Goal: Task Accomplishment & Management: Contribute content

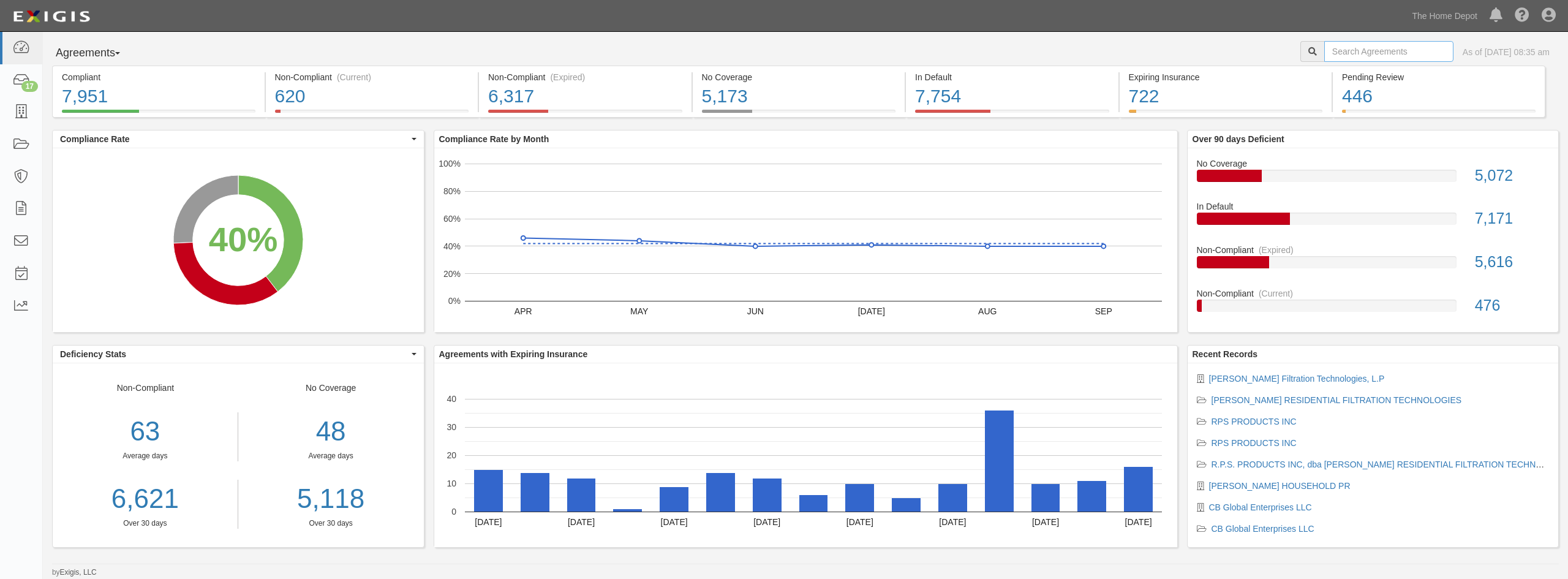
click at [1332, 57] on input "text" at bounding box center [1389, 51] width 130 height 21
type input "xyp"
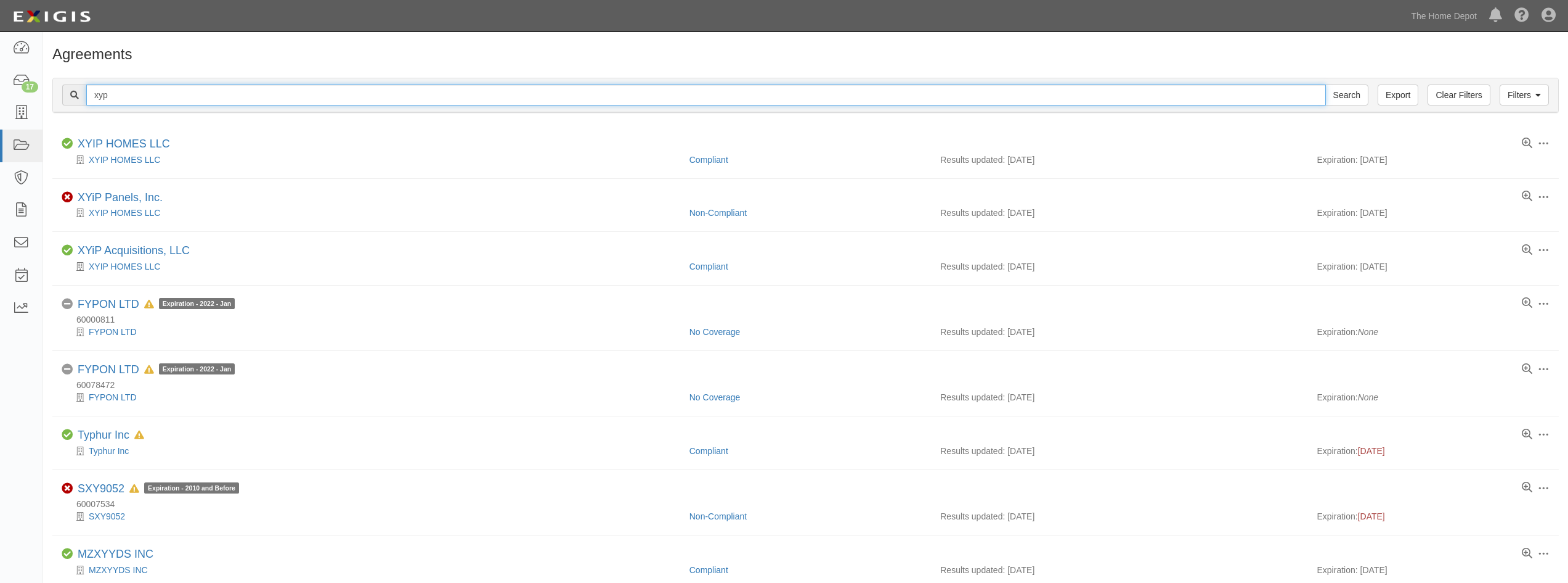
click at [113, 101] on input "xyp" at bounding box center [706, 94] width 1240 height 21
type input "xyip panels"
click at [1325, 84] on input "Search" at bounding box center [1347, 94] width 43 height 21
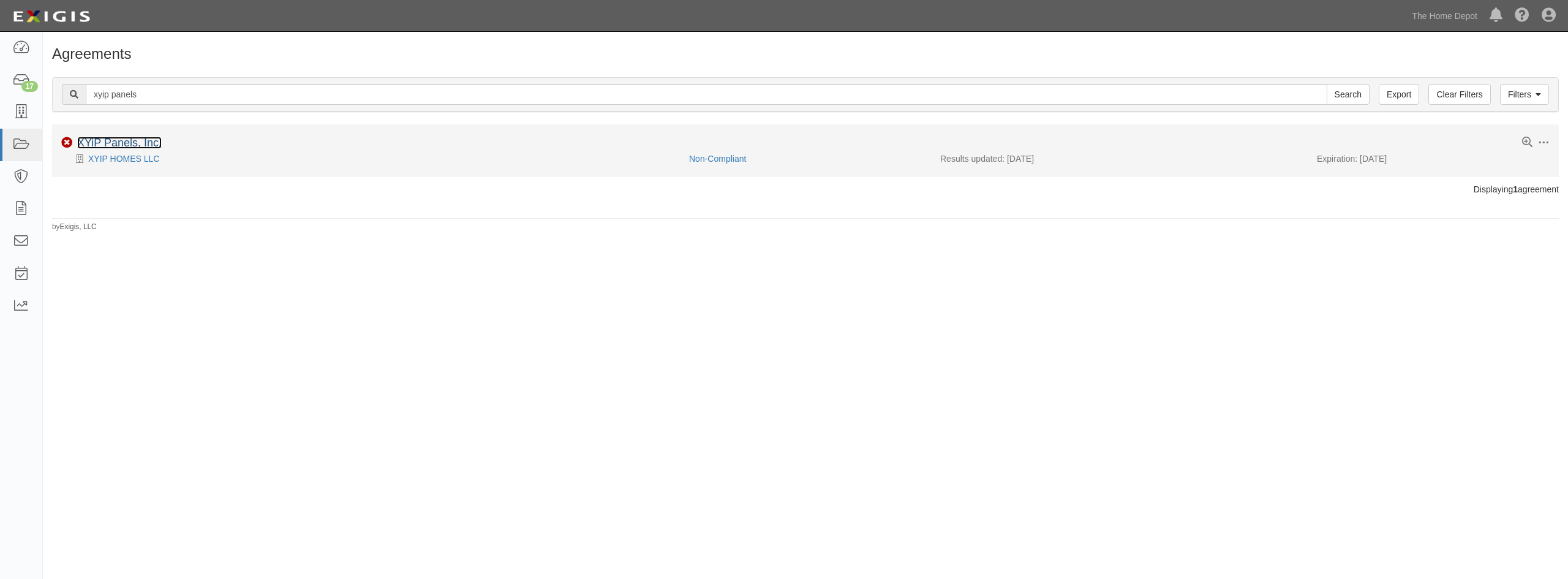
click at [102, 148] on link "XYiP Panels, Inc." at bounding box center [119, 142] width 84 height 12
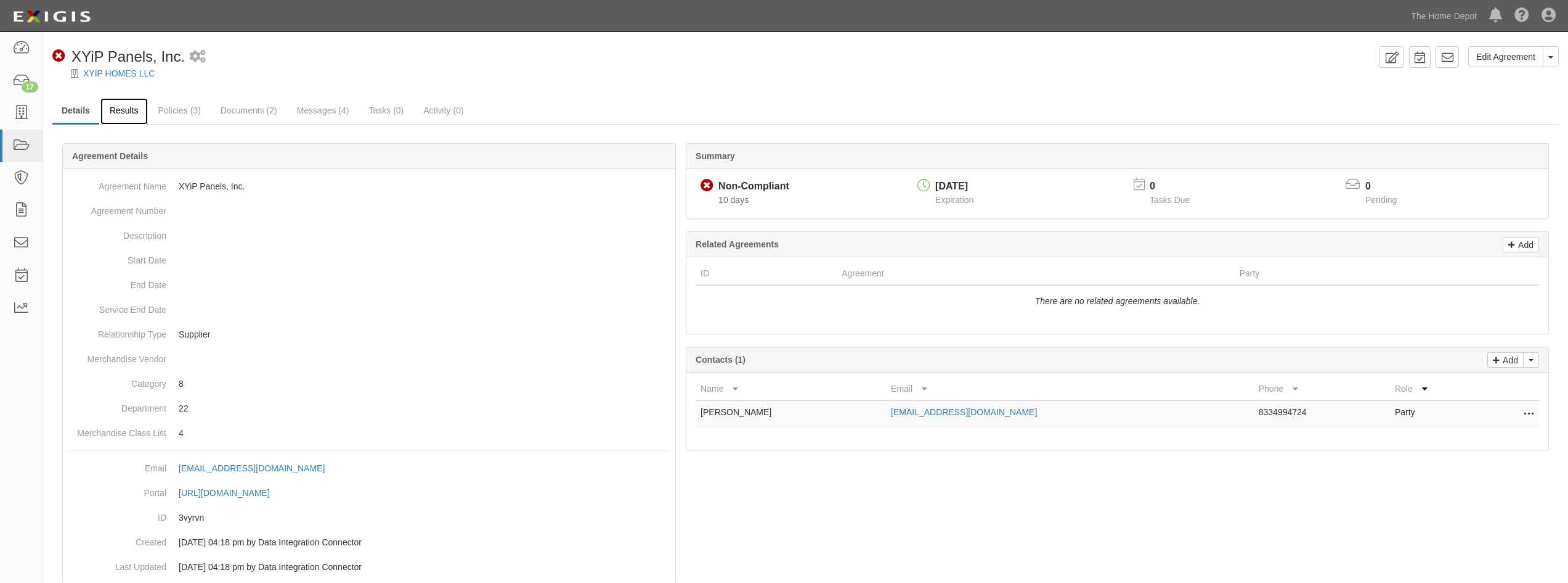
click at [123, 114] on link "Results" at bounding box center [124, 111] width 47 height 27
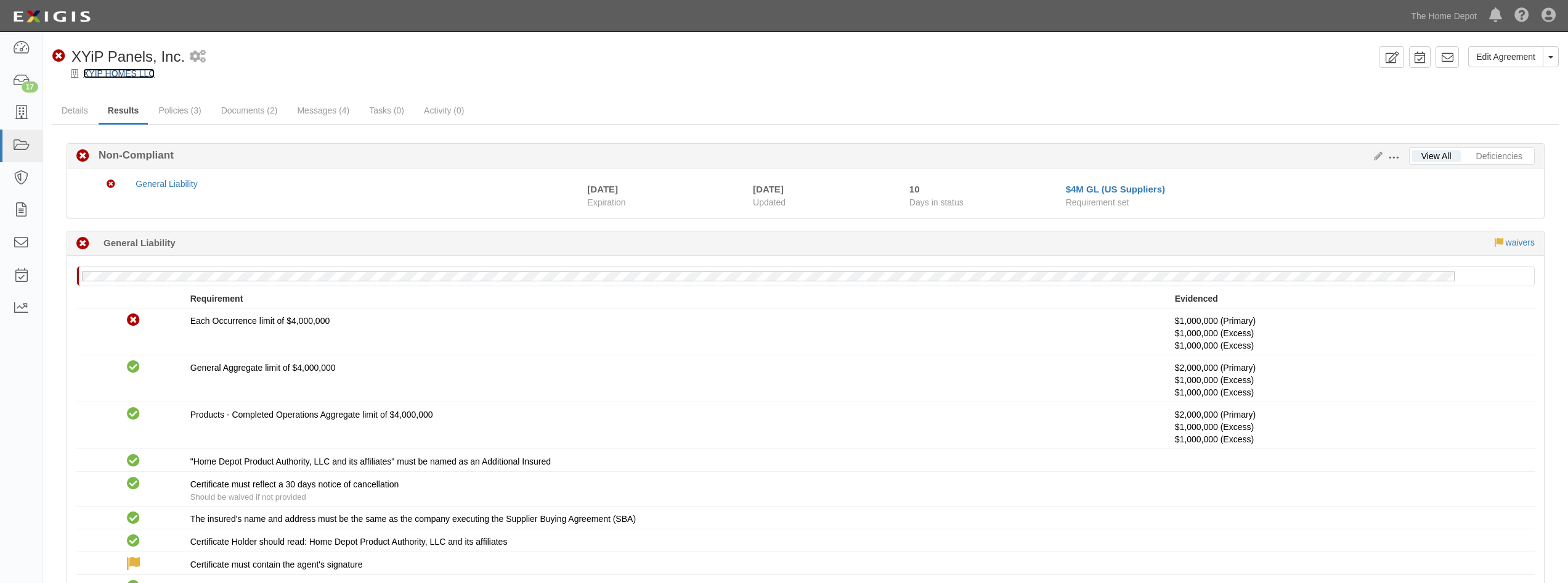
click at [120, 76] on link "XYIP HOMES LLC" at bounding box center [119, 73] width 71 height 10
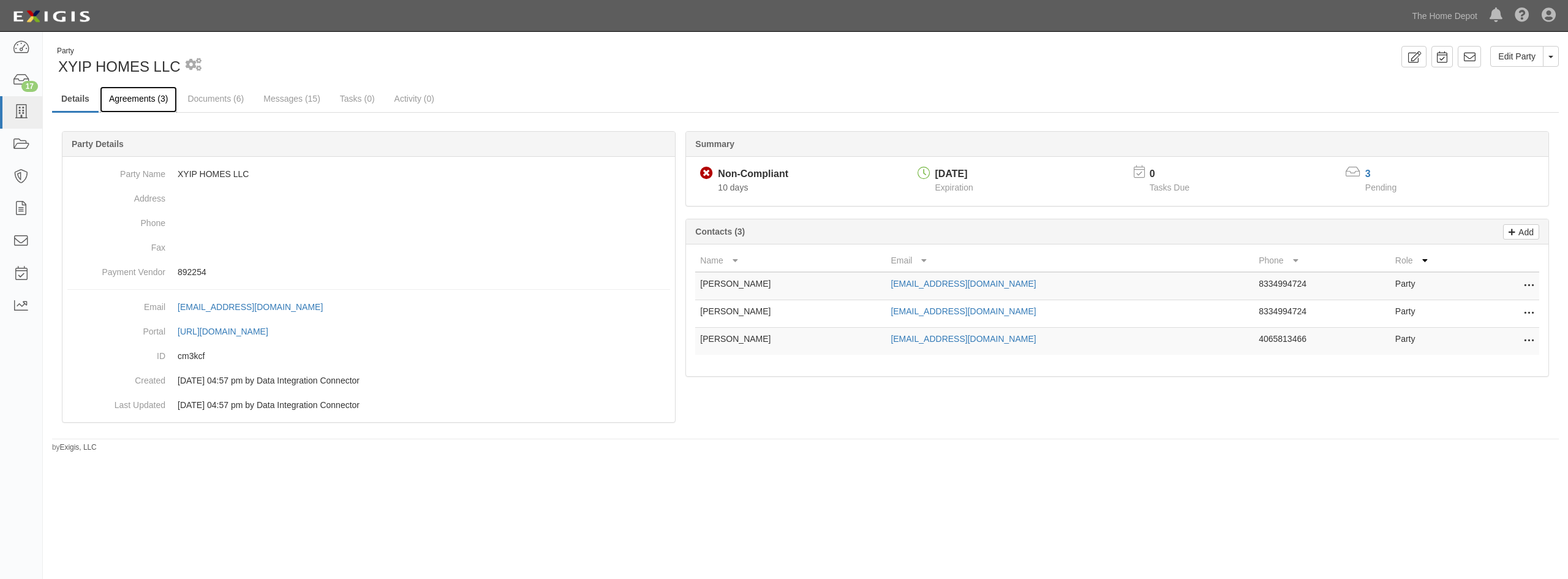
click at [126, 98] on link "Agreements (3)" at bounding box center [138, 99] width 77 height 26
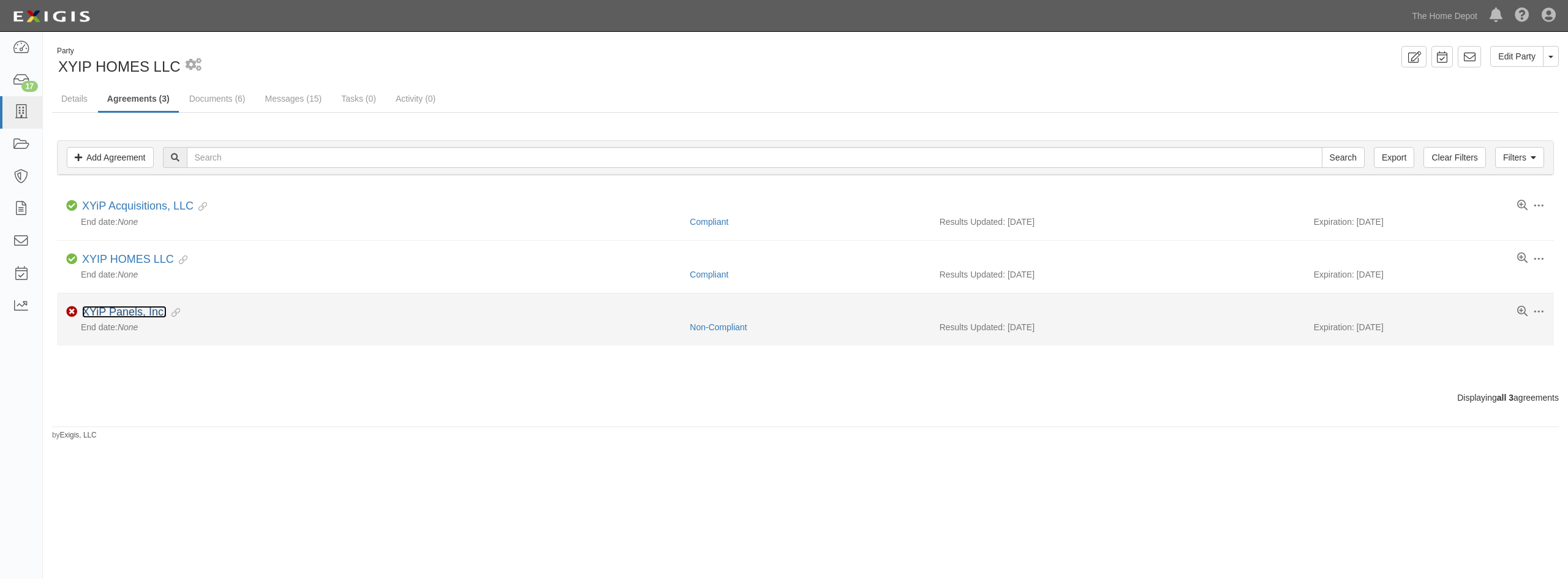
click at [125, 314] on link "XYiP Panels, Inc." at bounding box center [124, 311] width 84 height 12
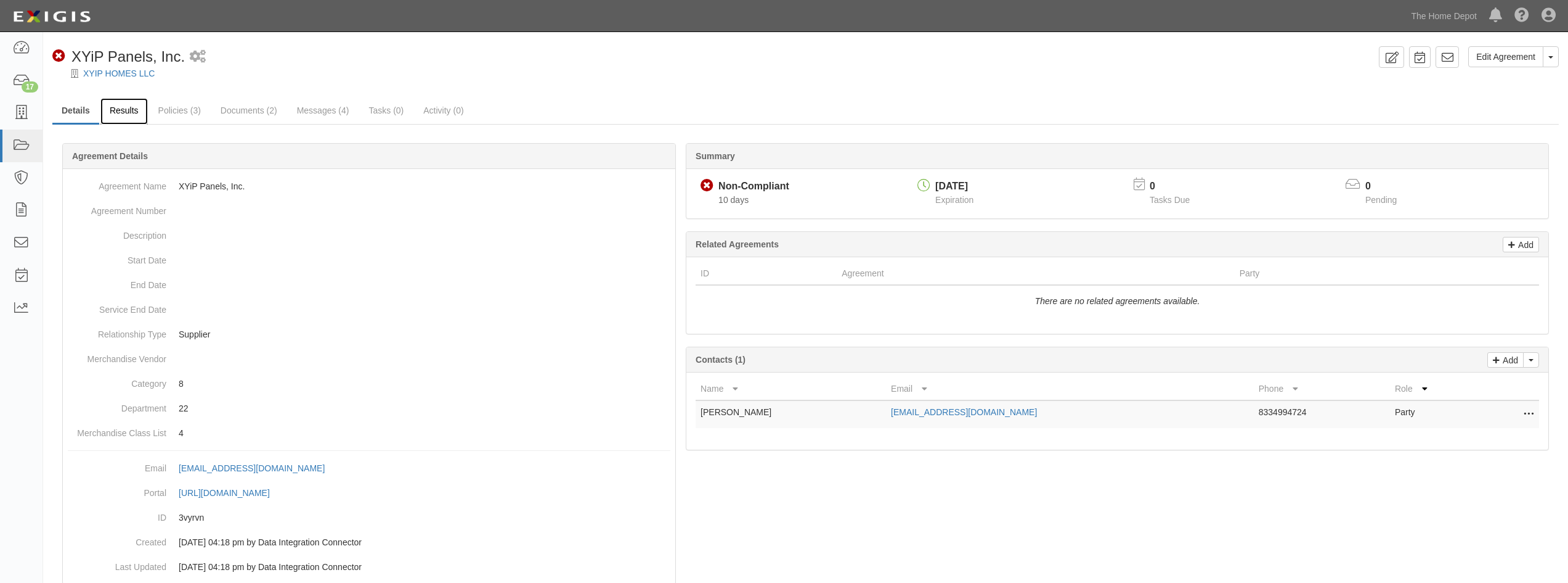
click at [137, 113] on link "Results" at bounding box center [124, 111] width 47 height 27
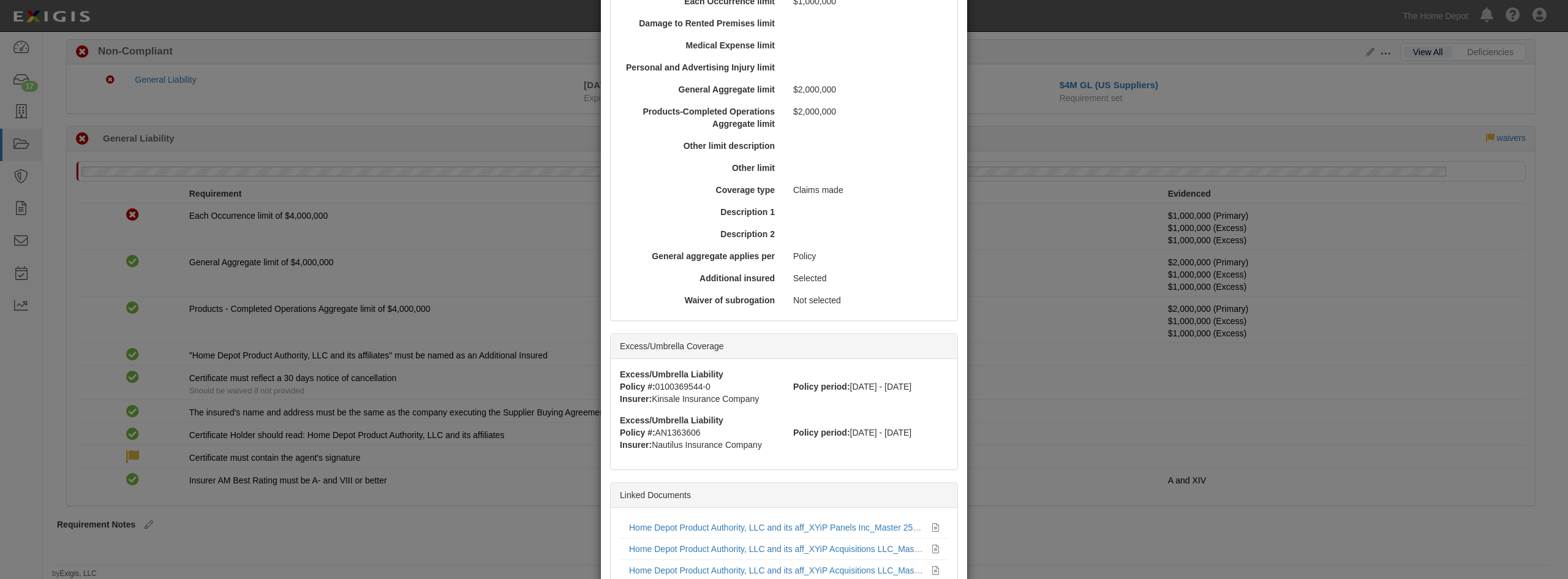
scroll to position [465, 0]
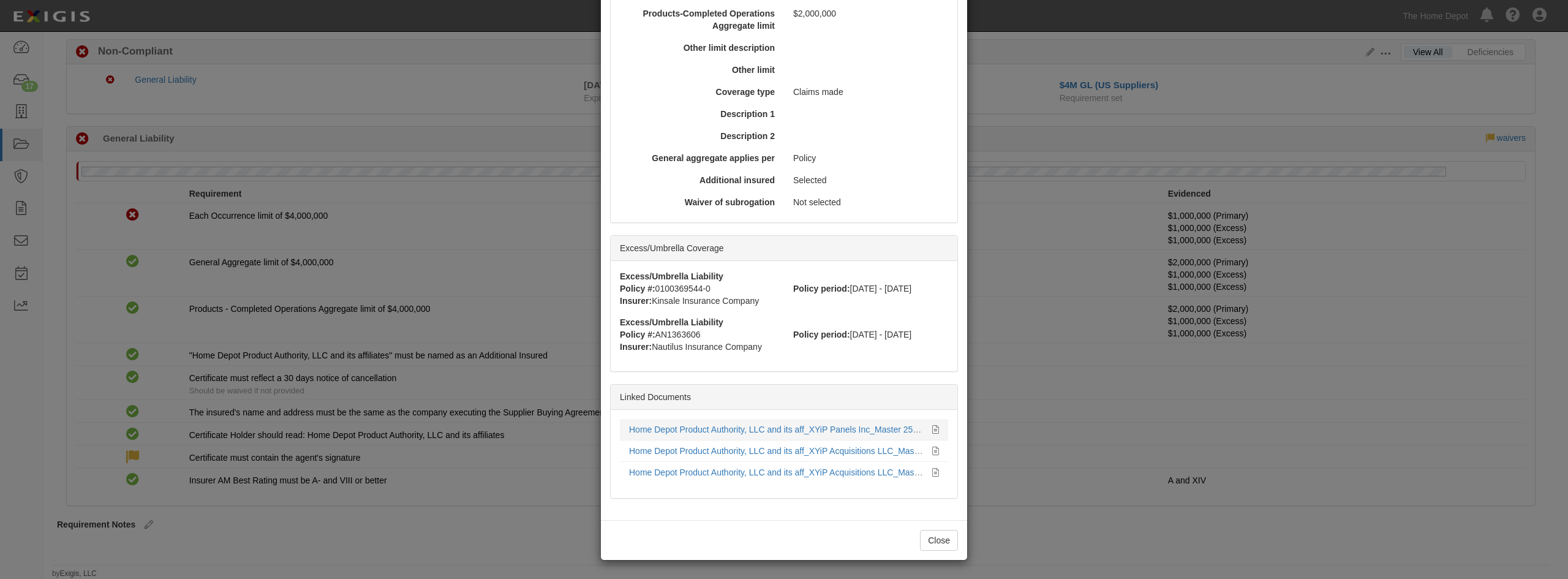
click at [705, 434] on div "Home Depot Product Authority, LLC and its aff_XYiP Panels Inc_Master 25-26_10-6…" at bounding box center [776, 429] width 294 height 12
click at [707, 431] on link "Home Depot Product Authority, LLC and its aff_XYiP Panels Inc_Master 25-26_10-6…" at bounding box center [832, 429] width 407 height 10
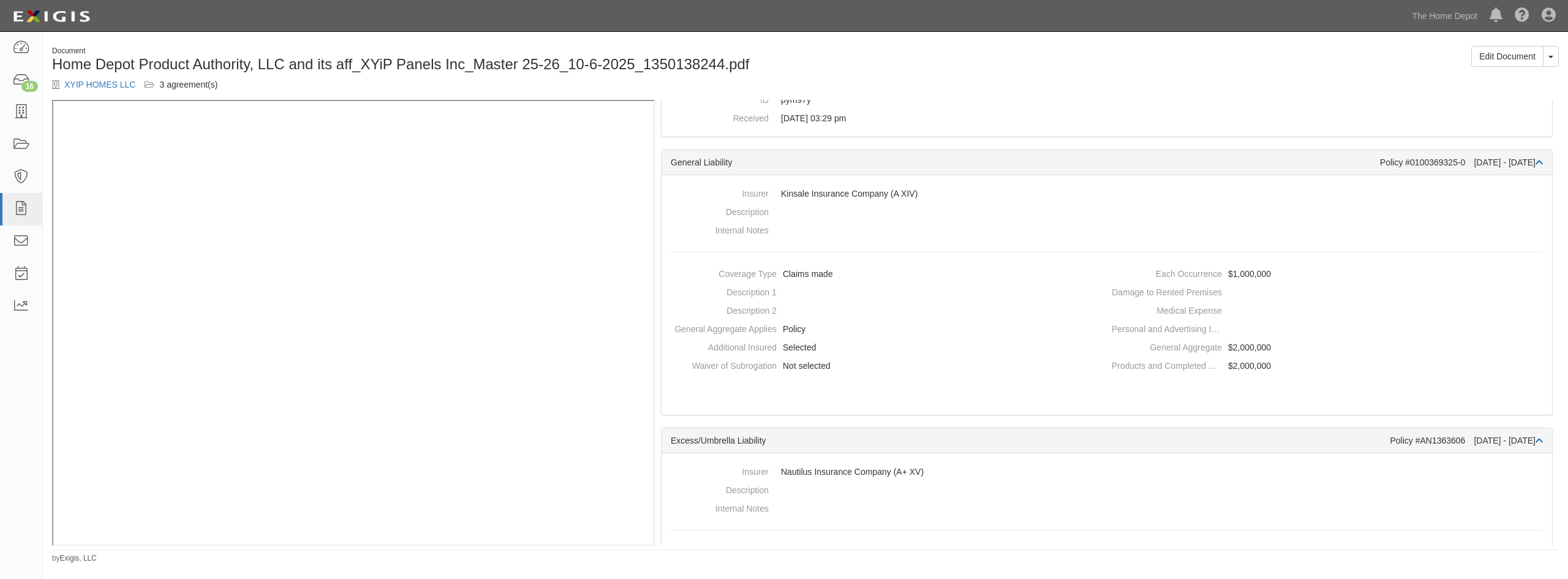
scroll to position [184, 0]
click at [87, 88] on link "XYIP HOMES LLC" at bounding box center [99, 85] width 71 height 10
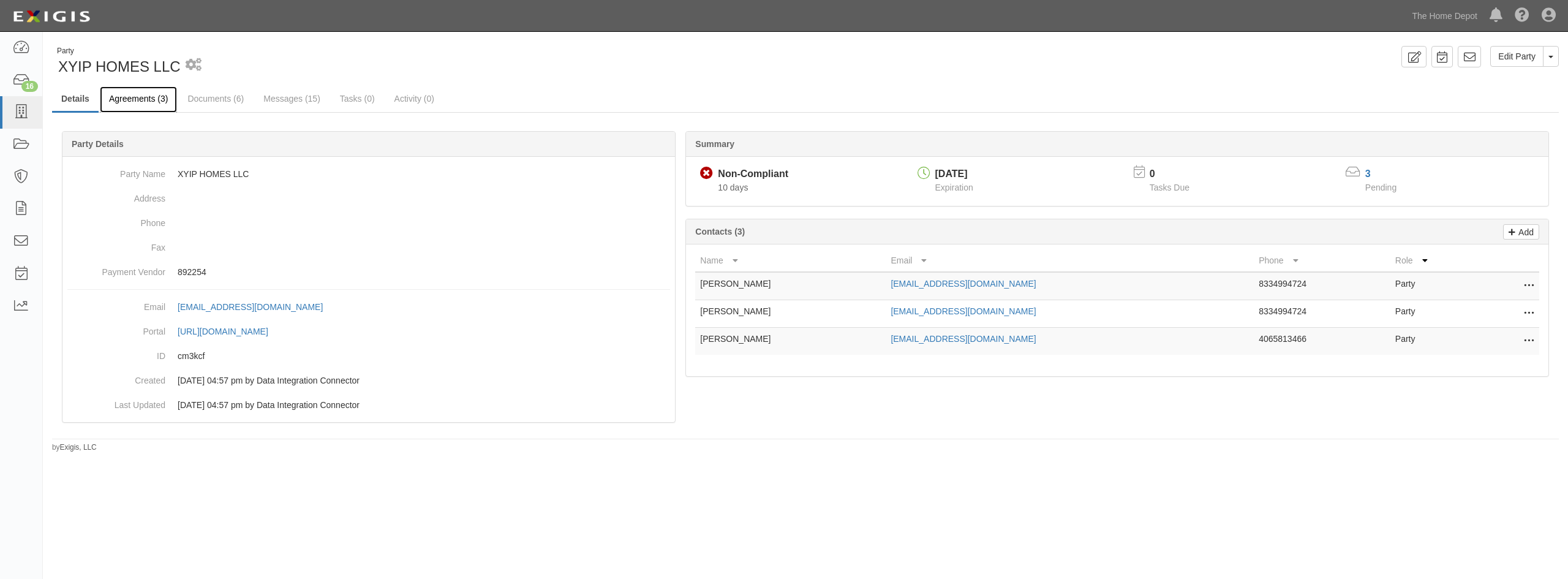
click at [140, 101] on link "Agreements (3)" at bounding box center [138, 99] width 77 height 26
click at [219, 102] on link "Documents (6)" at bounding box center [215, 99] width 75 height 26
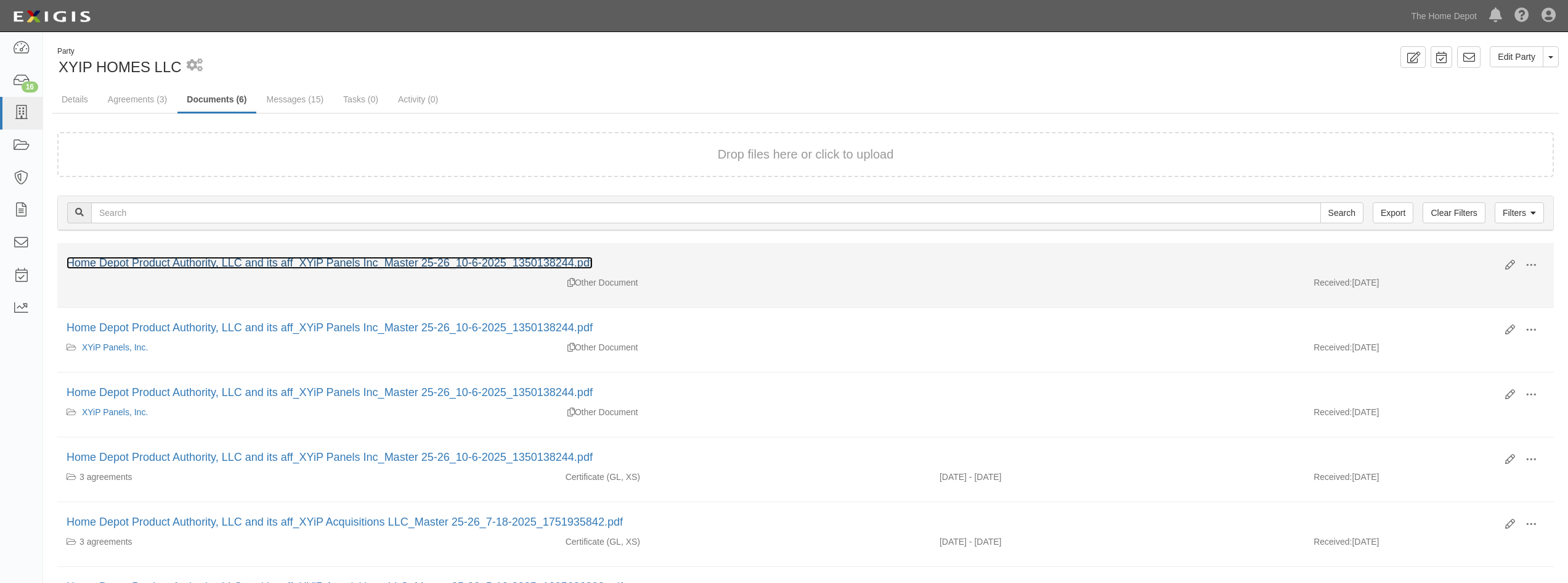
click at [472, 258] on link "Home Depot Product Authority, LLC and its aff_XYiP Panels Inc_Master 25-26_10-6…" at bounding box center [330, 262] width 526 height 12
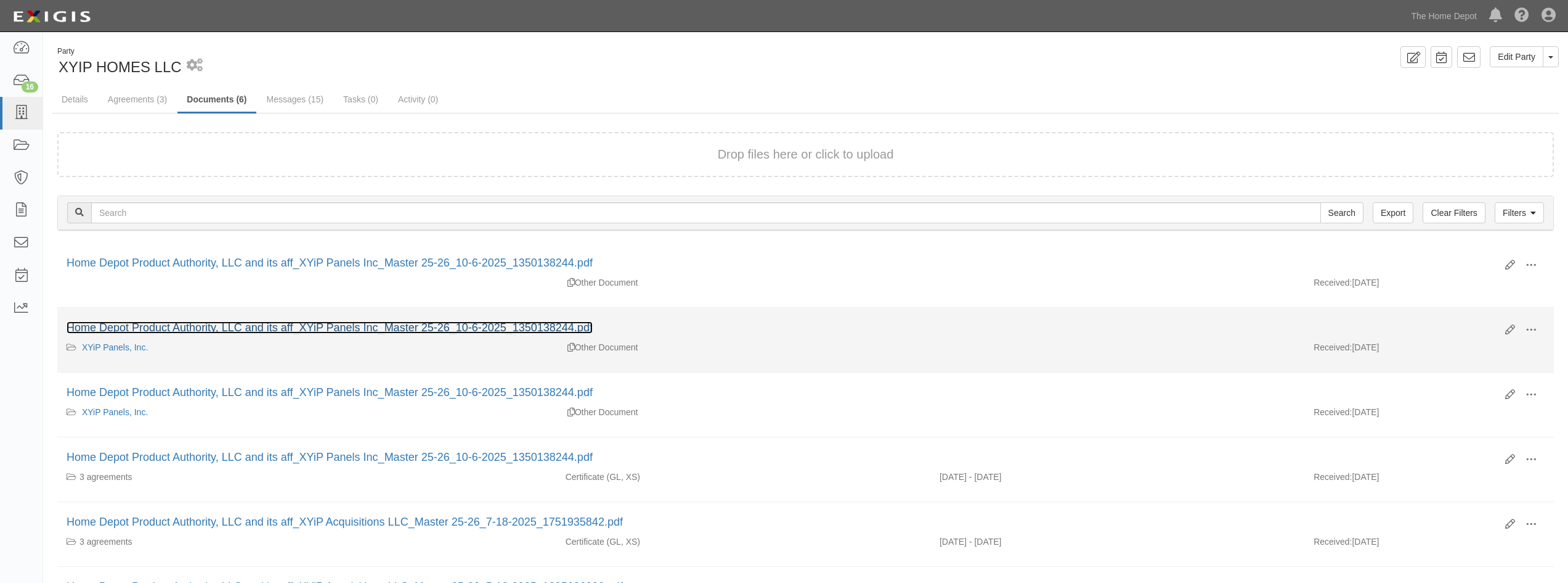
click at [462, 325] on link "Home Depot Product Authority, LLC and its aff_XYiP Panels Inc_Master 25-26_10-6…" at bounding box center [330, 327] width 526 height 12
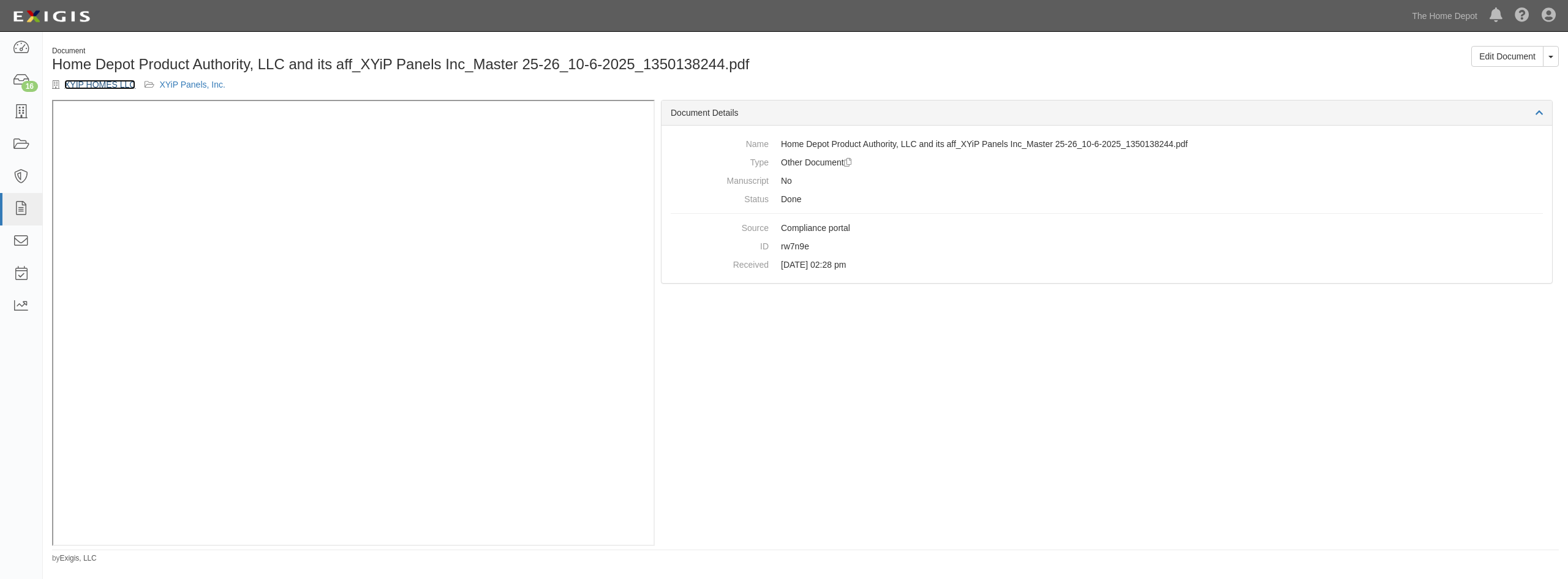
click at [84, 82] on link "XYIP HOMES LLC" at bounding box center [99, 85] width 71 height 10
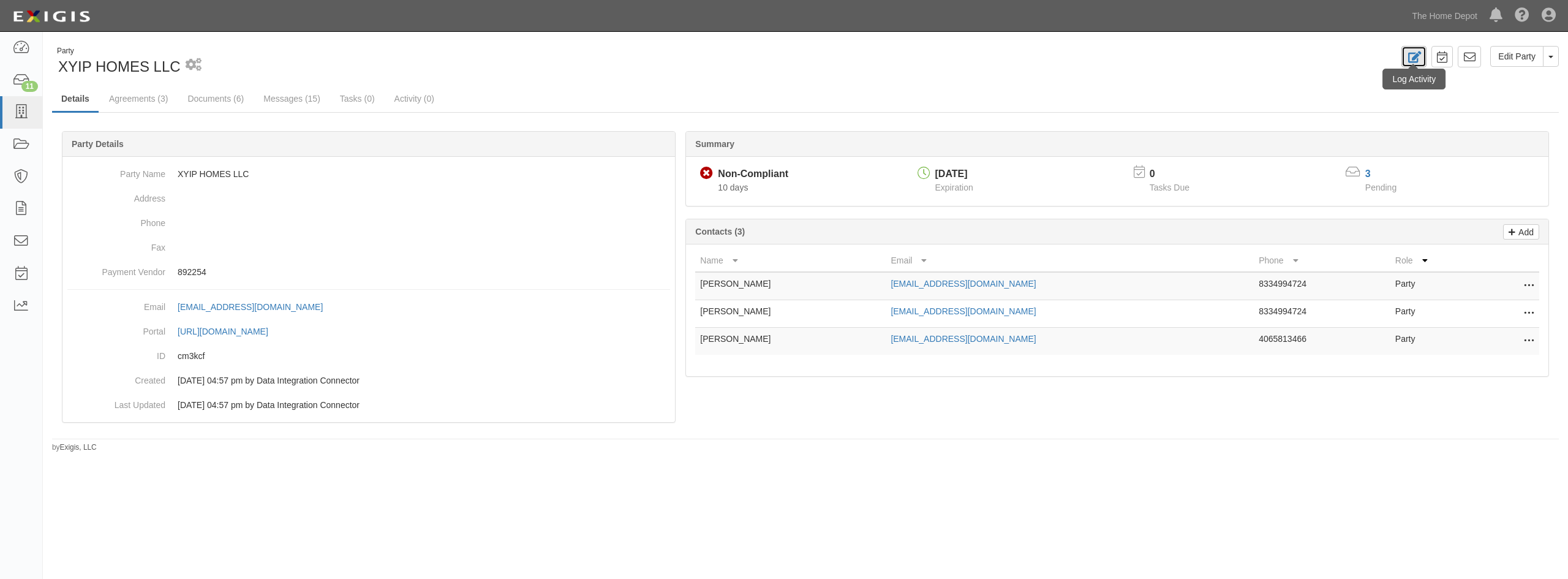
click at [1415, 57] on icon at bounding box center [1414, 57] width 14 height 12
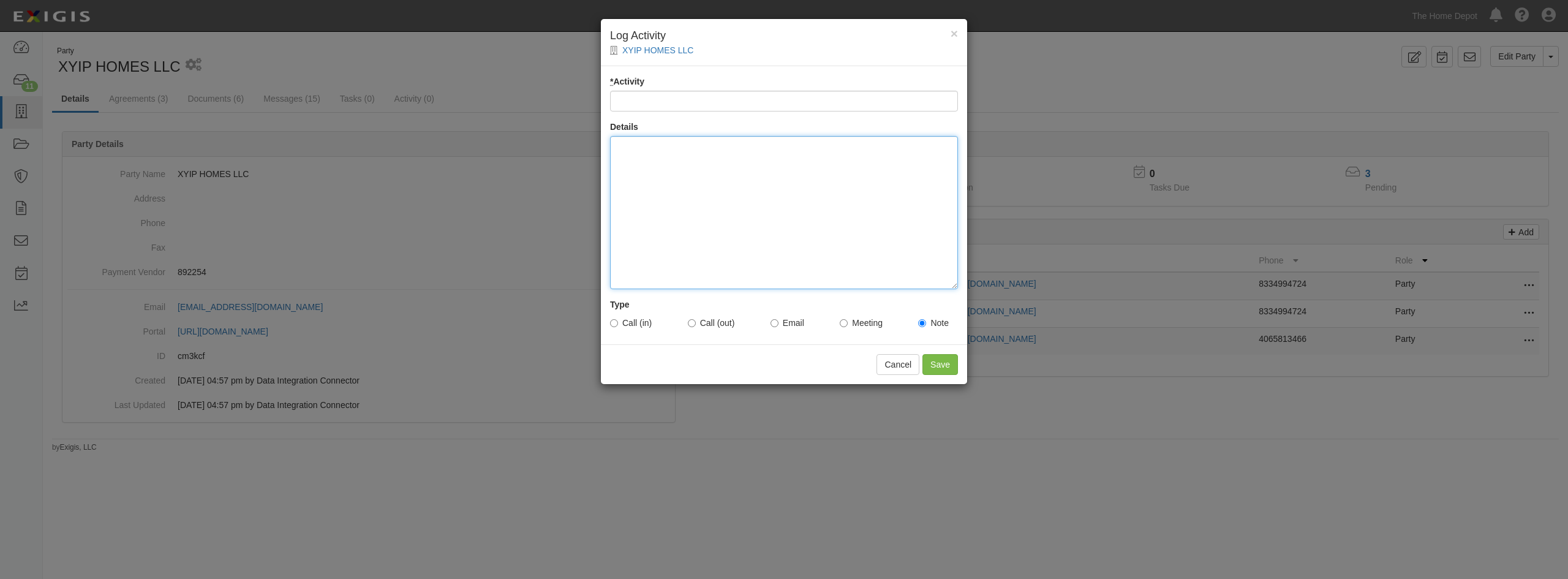
click at [654, 174] on div at bounding box center [783, 212] width 348 height 153
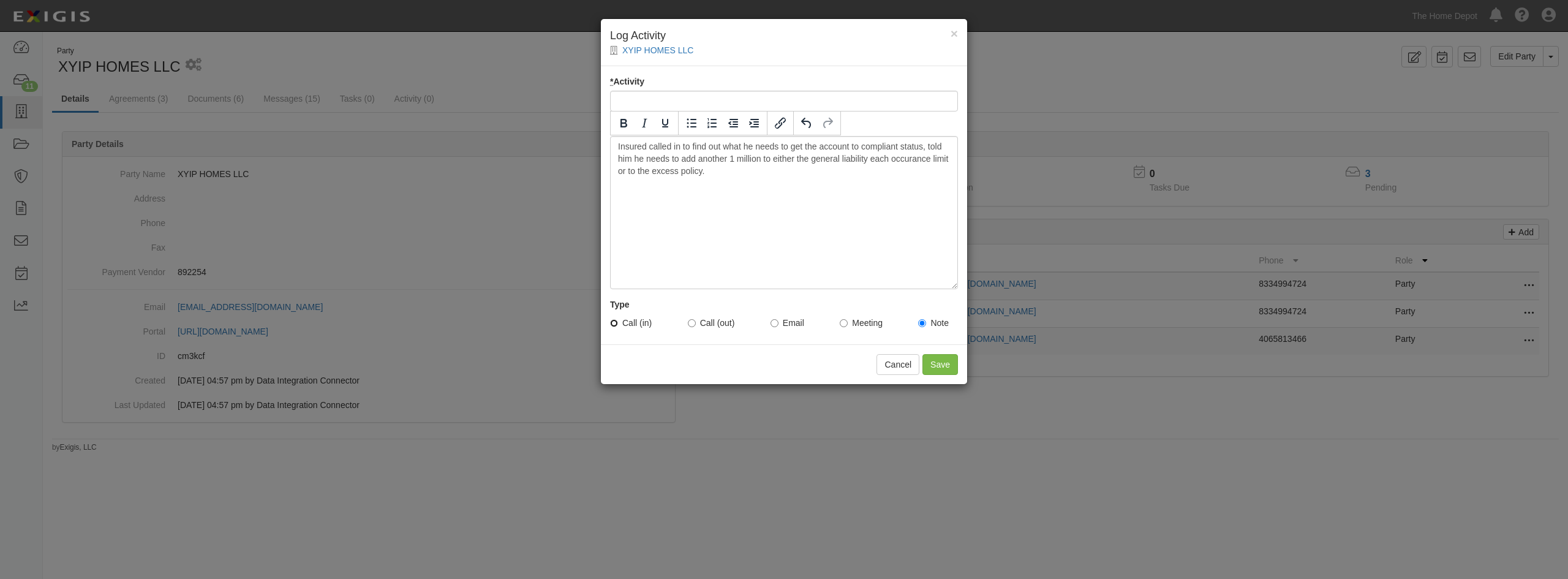
click at [616, 323] on input "Call (in)" at bounding box center [614, 323] width 8 height 8
radio input "true"
click at [670, 113] on div "* Activity Details Insured called in to find out what he needs to get the accou…" at bounding box center [784, 205] width 367 height 278
click at [671, 106] on input "* Activity" at bounding box center [783, 101] width 348 height 21
type input "Non-Compliant Inquiry"
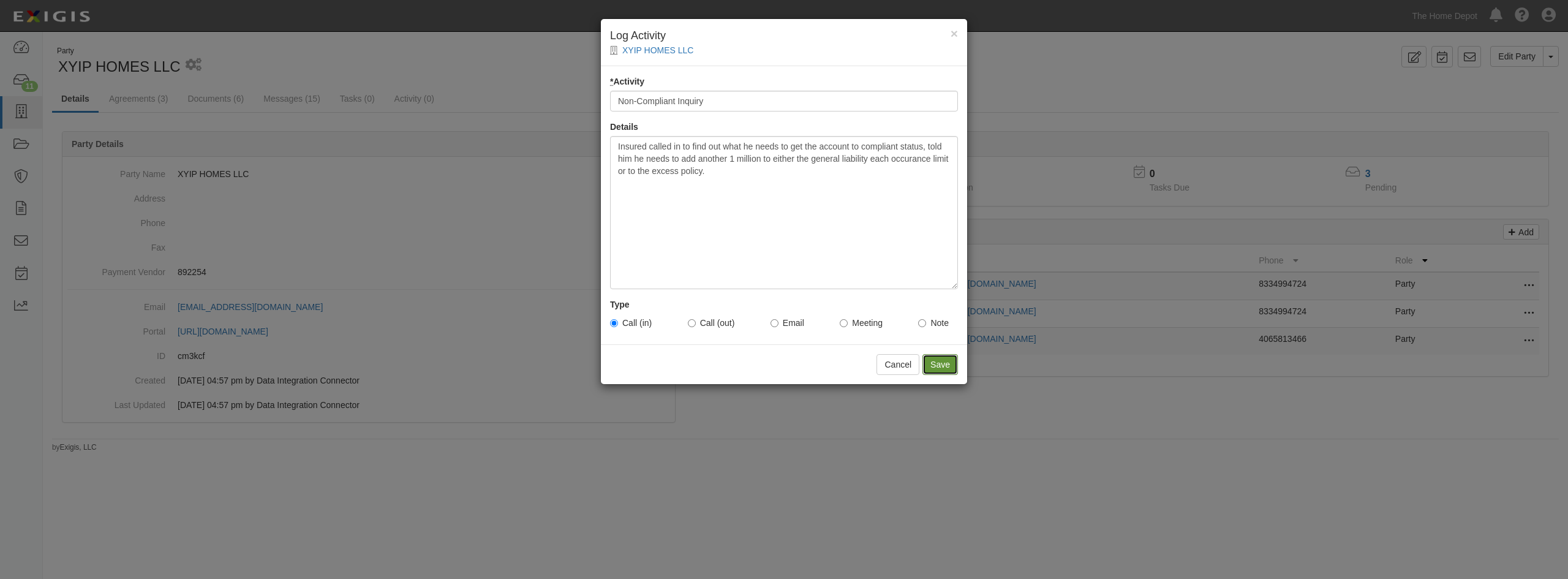
click at [930, 365] on input "Save" at bounding box center [940, 364] width 36 height 21
